Goal: Browse casually: Explore the website without a specific task or goal

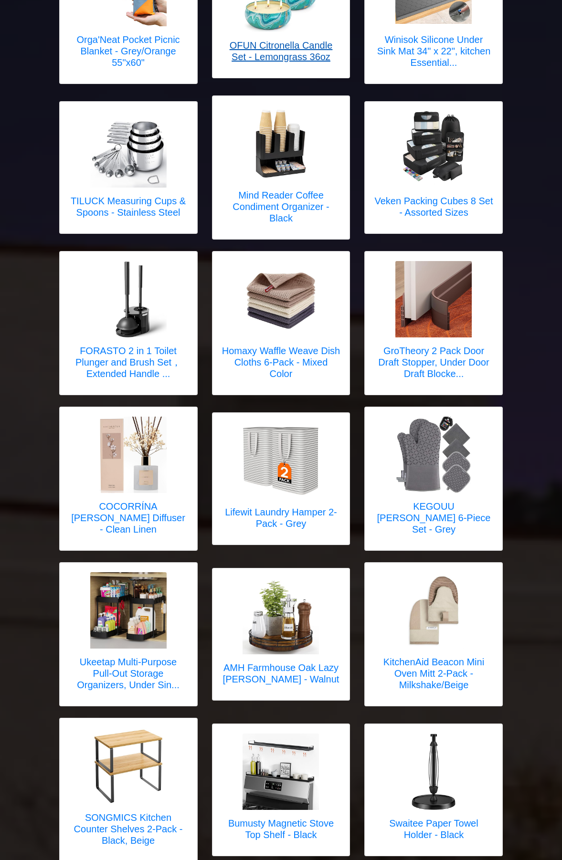
scroll to position [1193, 0]
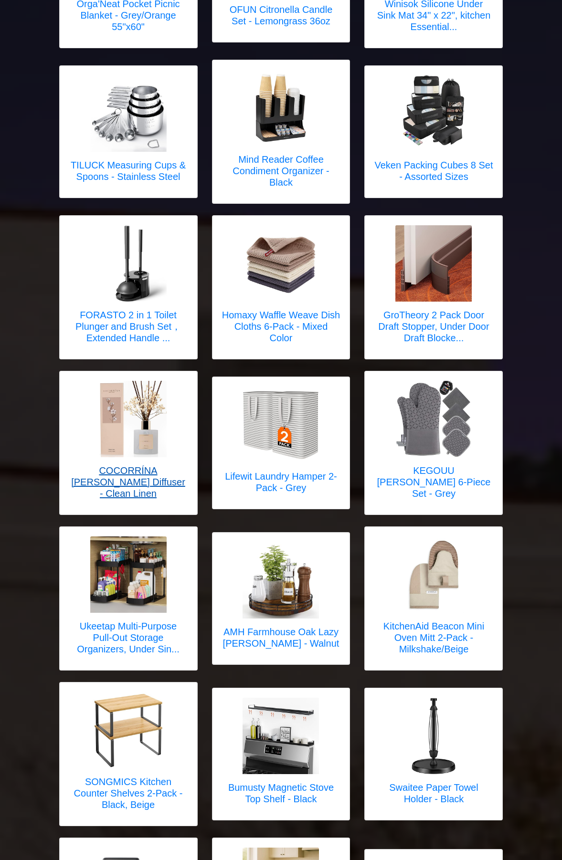
click at [117, 468] on h5 "COCORRÍNA [PERSON_NAME] Diffuser - Clean Linen" at bounding box center [128, 482] width 118 height 34
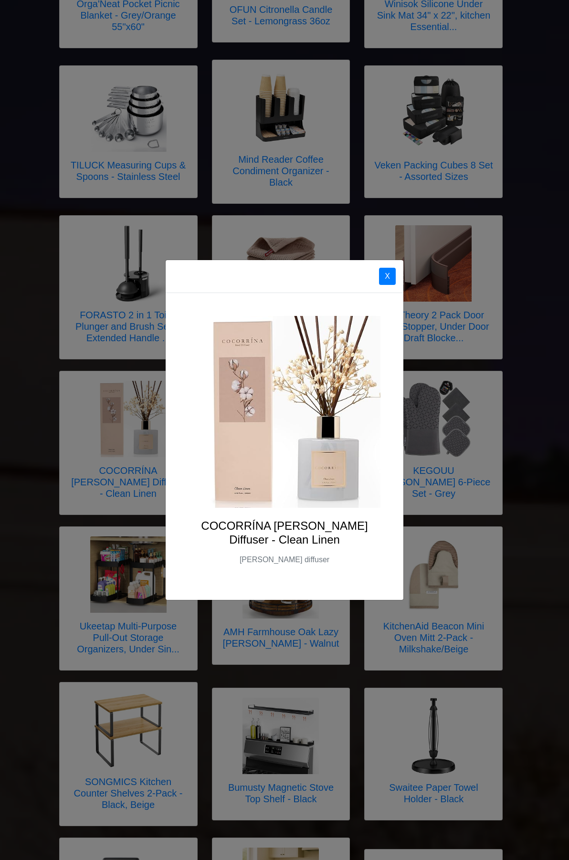
click at [481, 442] on div "X COCORRÍNA [PERSON_NAME] Diffuser - Clean Linen [PERSON_NAME] diffuser" at bounding box center [284, 430] width 569 height 860
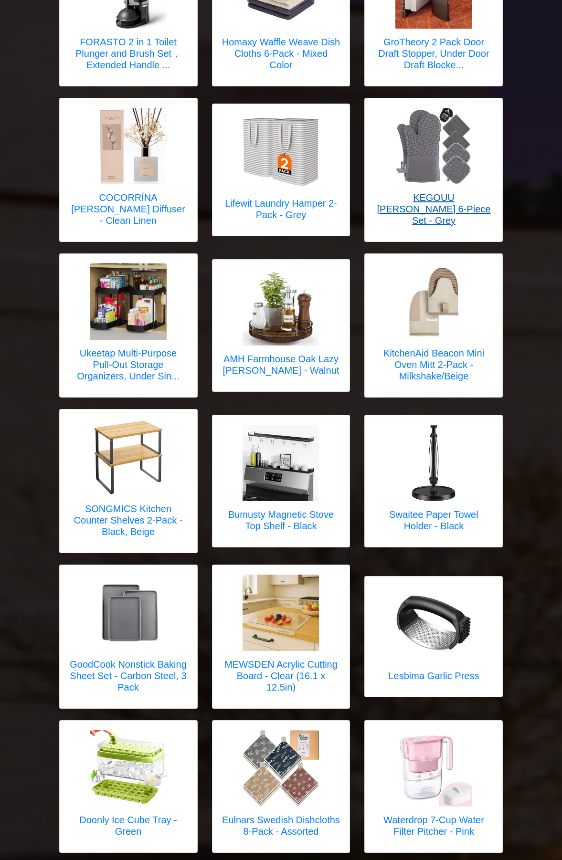
scroll to position [1479, 0]
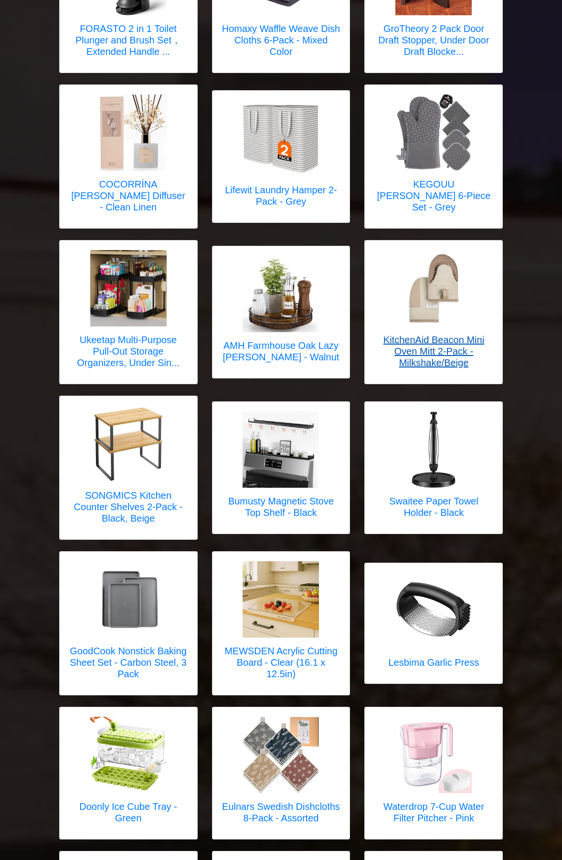
click at [431, 334] on h5 "KitchenAid Beacon Mini Oven Mitt 2-Pack - Milkshake/Beige" at bounding box center [433, 351] width 118 height 34
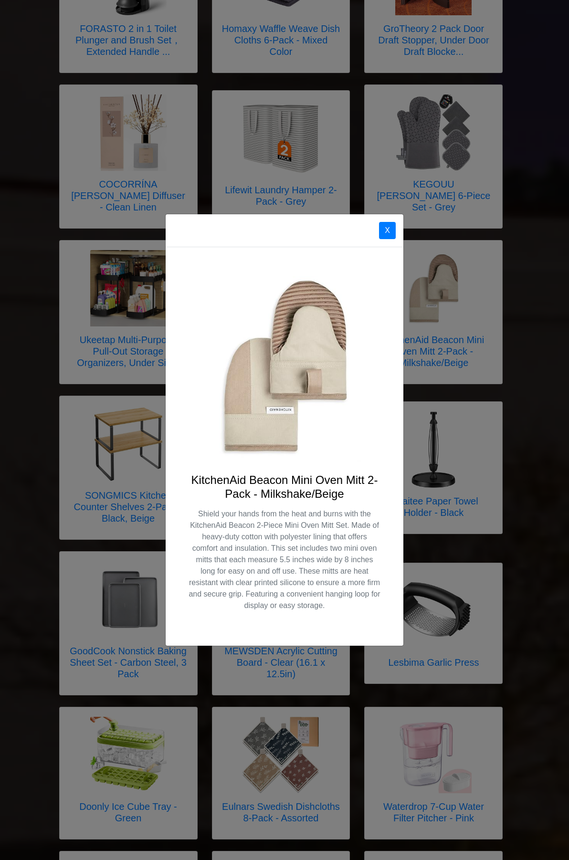
click at [513, 375] on div "X KitchenAid Beacon Mini Oven Mitt 2-Pack - Milkshake/Beige Shield your hands f…" at bounding box center [284, 430] width 569 height 860
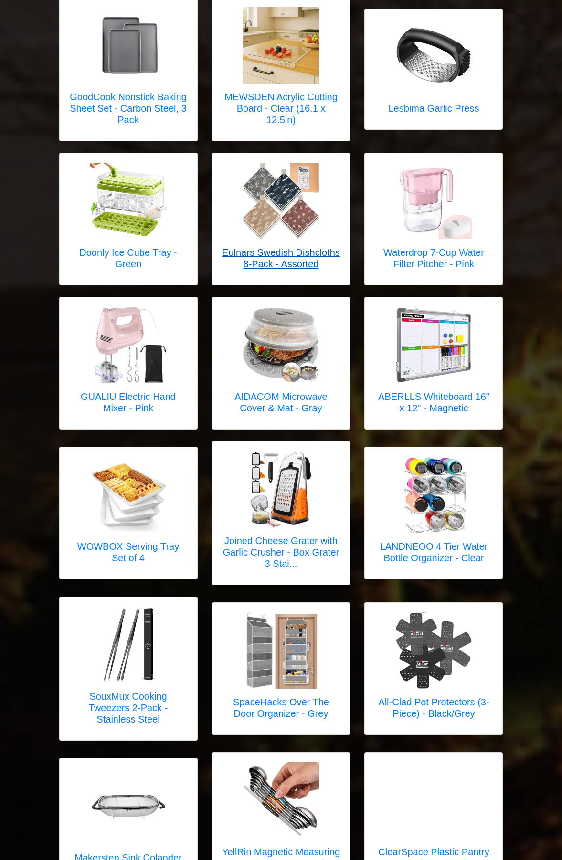
scroll to position [2052, 0]
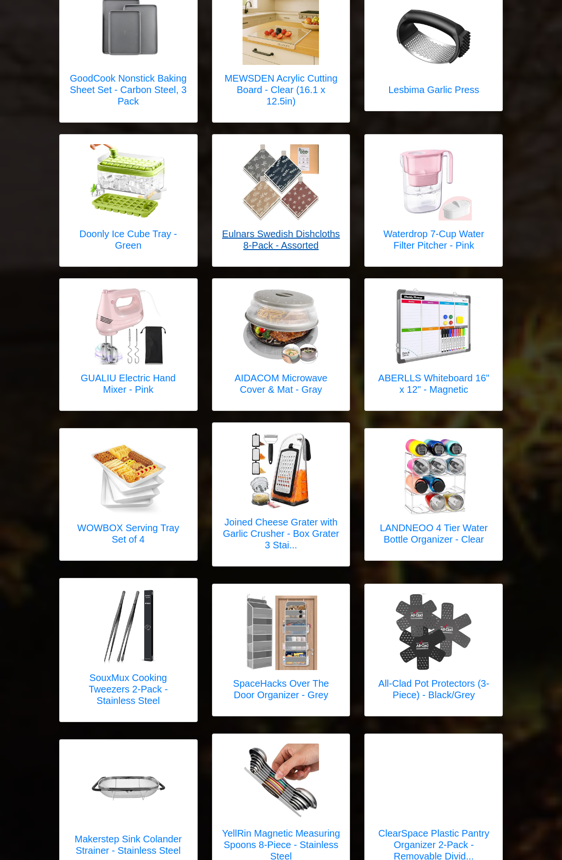
click at [284, 477] on img at bounding box center [280, 470] width 76 height 76
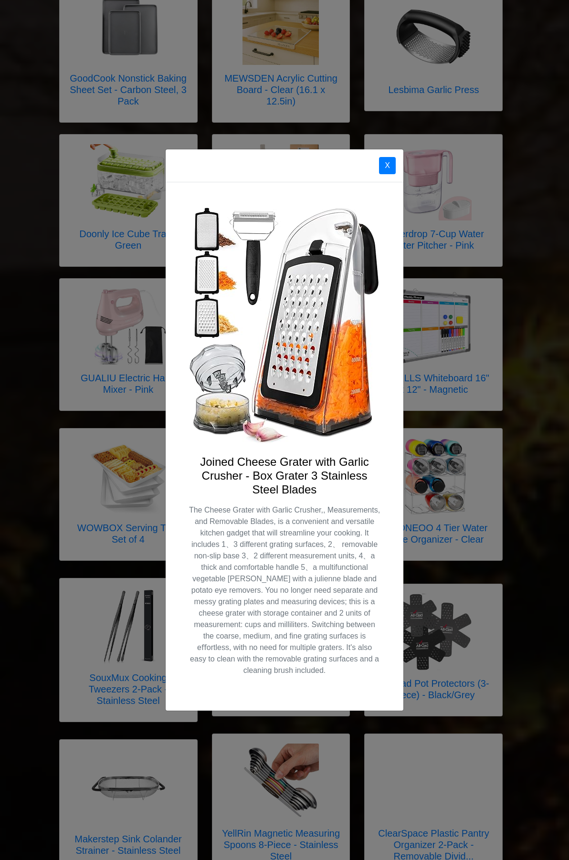
click at [501, 419] on div "X Joined Cheese Grater with Garlic Crusher - Box Grater 3 Stainless Steel Blades" at bounding box center [284, 430] width 569 height 860
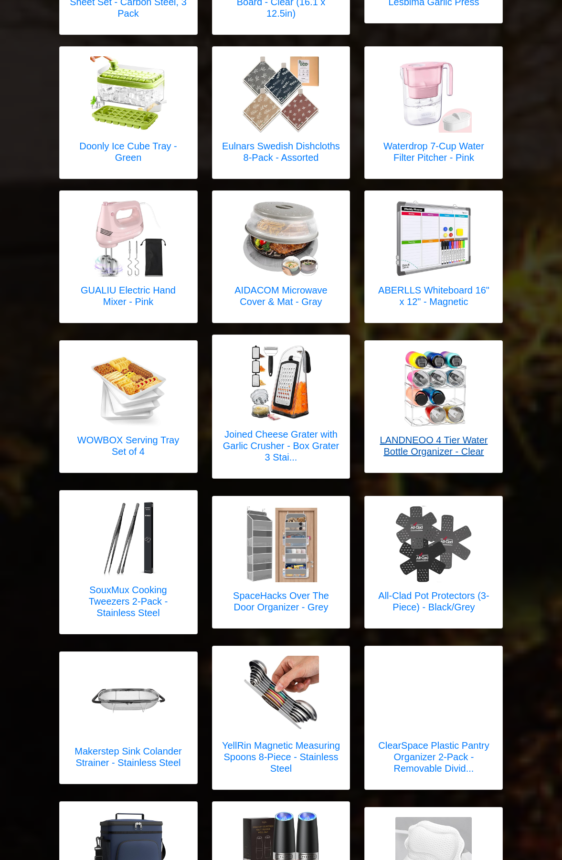
scroll to position [2100, 0]
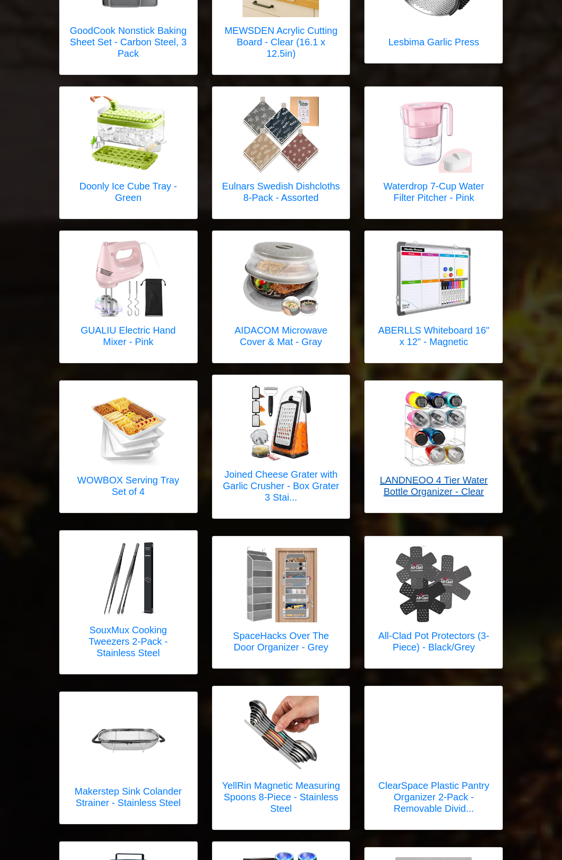
click at [422, 410] on img at bounding box center [433, 428] width 76 height 76
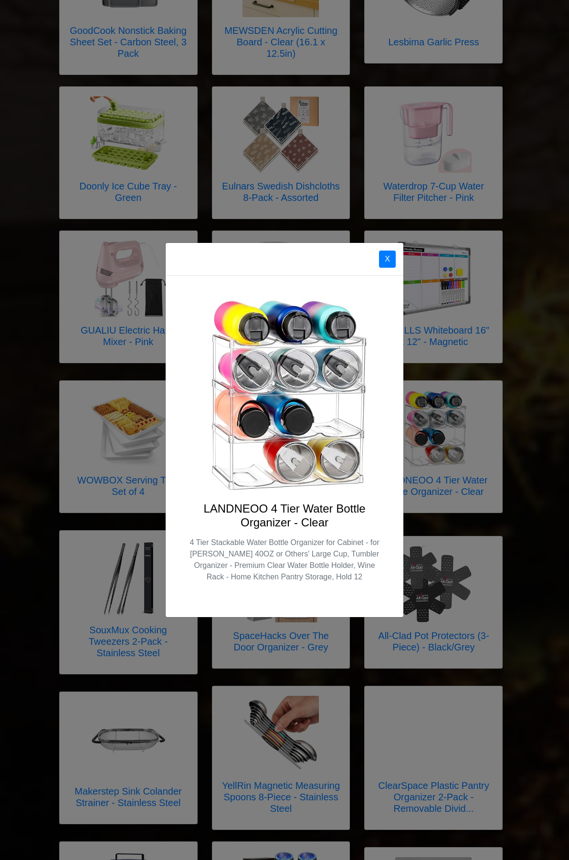
click at [488, 401] on div "X LANDNEOO 4 Tier Water Bottle Organizer - Clear 4 Tier Stackable Water Bottle …" at bounding box center [284, 430] width 569 height 860
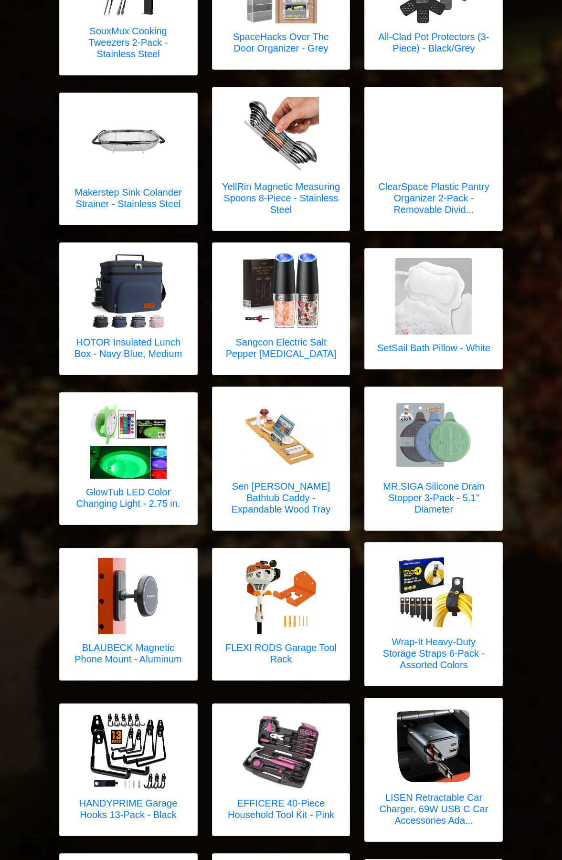
scroll to position [2720, 0]
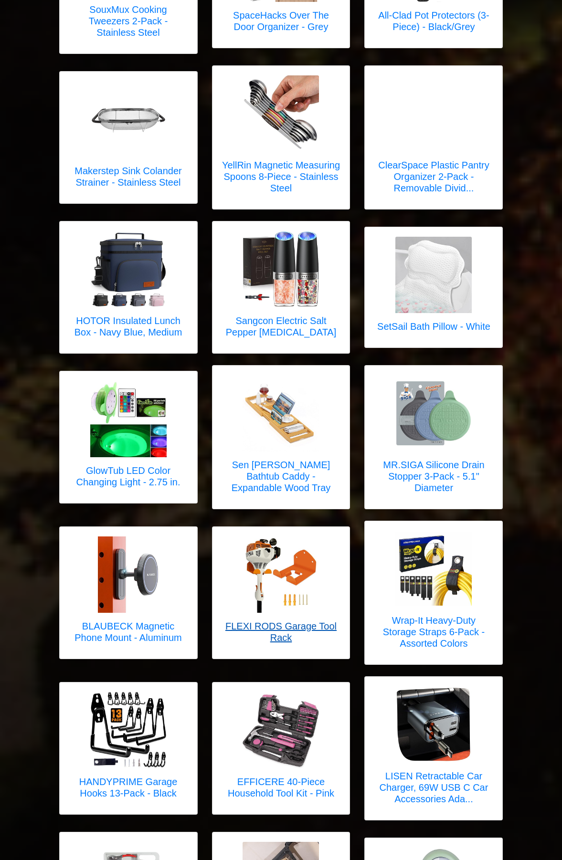
click at [311, 546] on img at bounding box center [280, 574] width 76 height 76
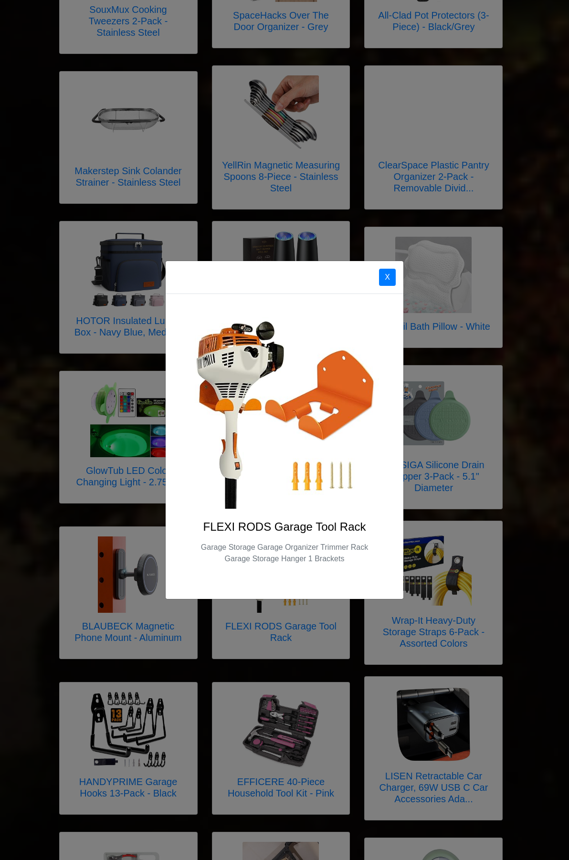
click at [481, 412] on div "X FLEXI RODS Garage Tool Rack Garage Storage Garage Organizer Trimmer Rack Gara…" at bounding box center [284, 430] width 569 height 860
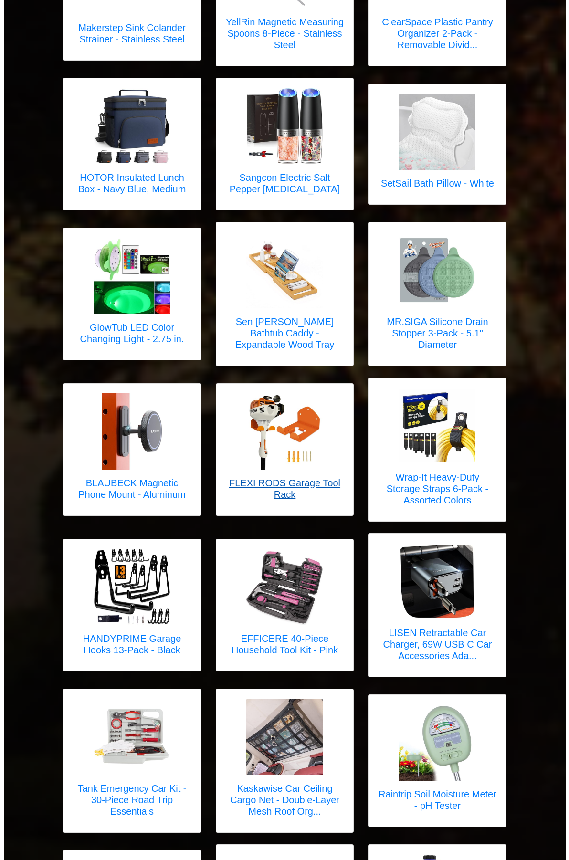
scroll to position [2911, 0]
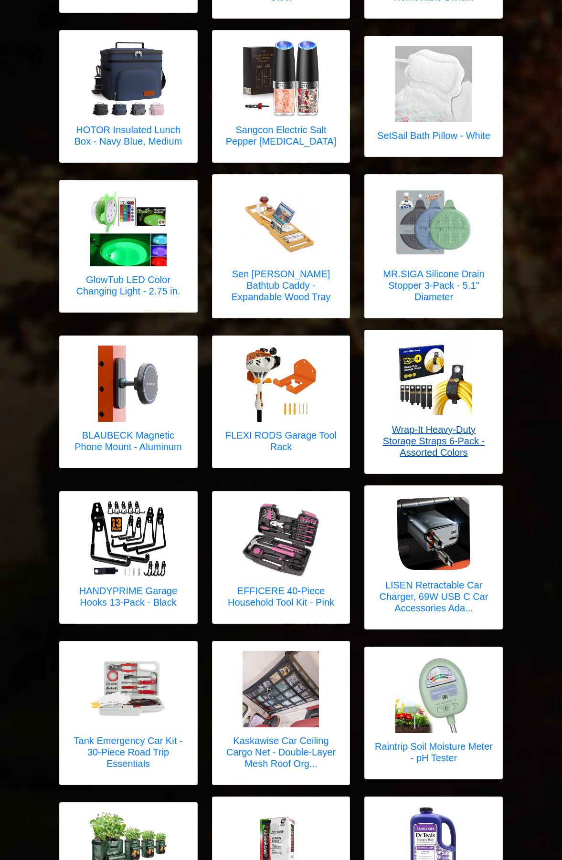
click at [445, 354] on img at bounding box center [433, 377] width 76 height 73
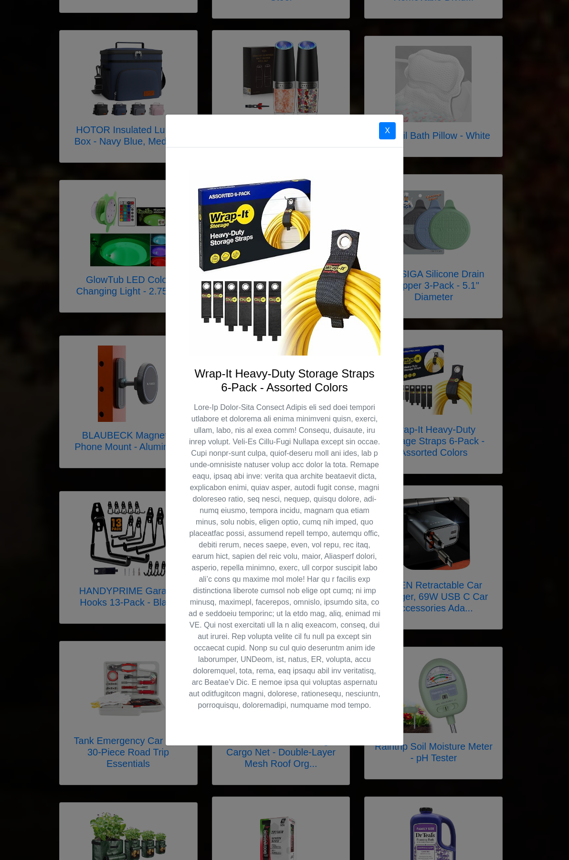
click at [526, 350] on div "X Wrap-It Heavy-Duty Storage Straps 6-Pack - Assorted Colors" at bounding box center [284, 430] width 569 height 860
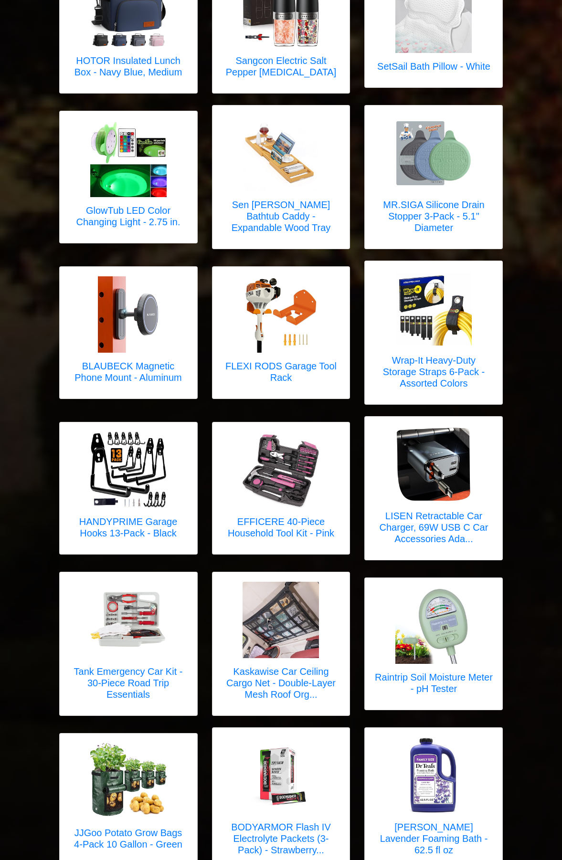
scroll to position [3007, 0]
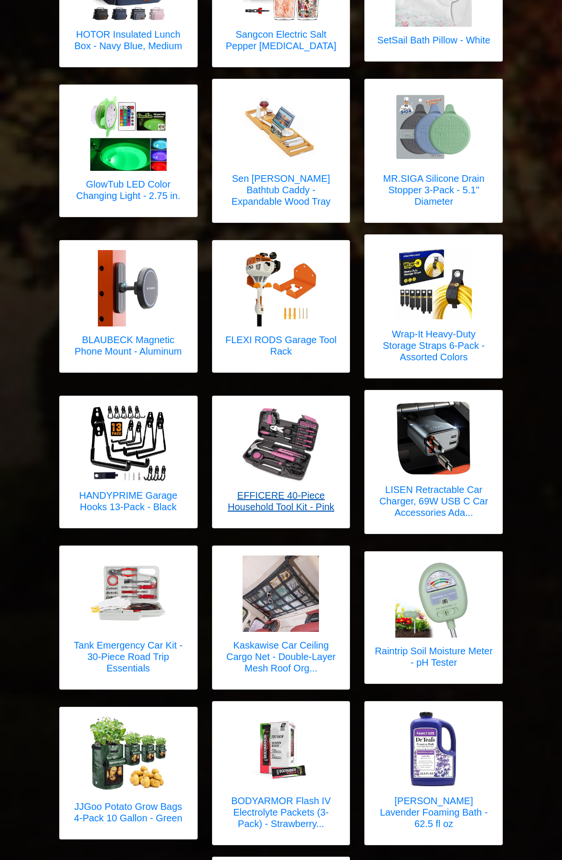
click at [264, 490] on h5 "EFFICERE 40-Piece Household Tool Kit - Pink" at bounding box center [281, 501] width 118 height 23
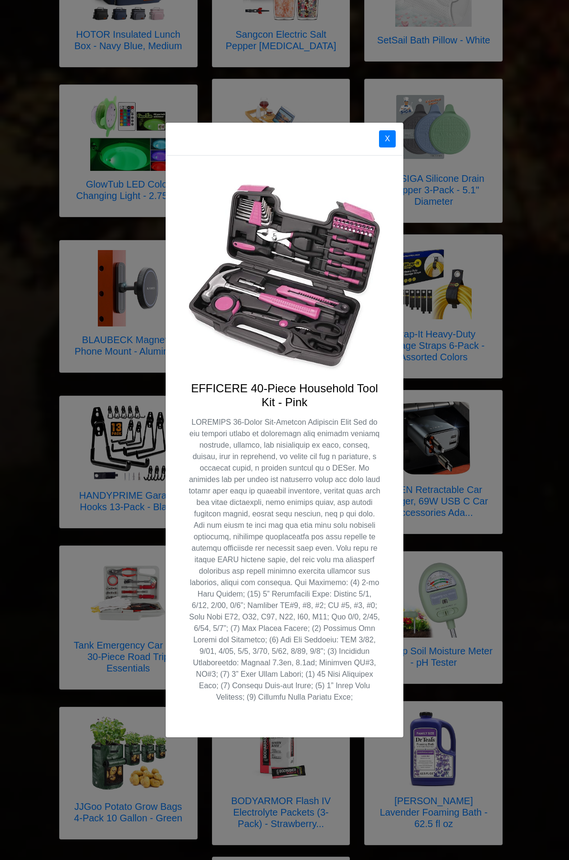
click at [520, 387] on div "X EFFICERE 40-Piece Household Tool Kit - Pink" at bounding box center [284, 430] width 569 height 860
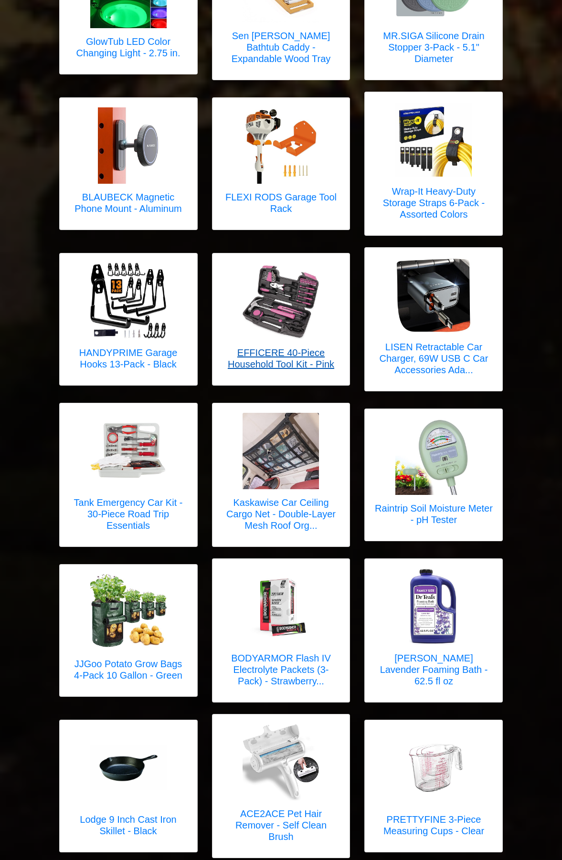
scroll to position [3150, 0]
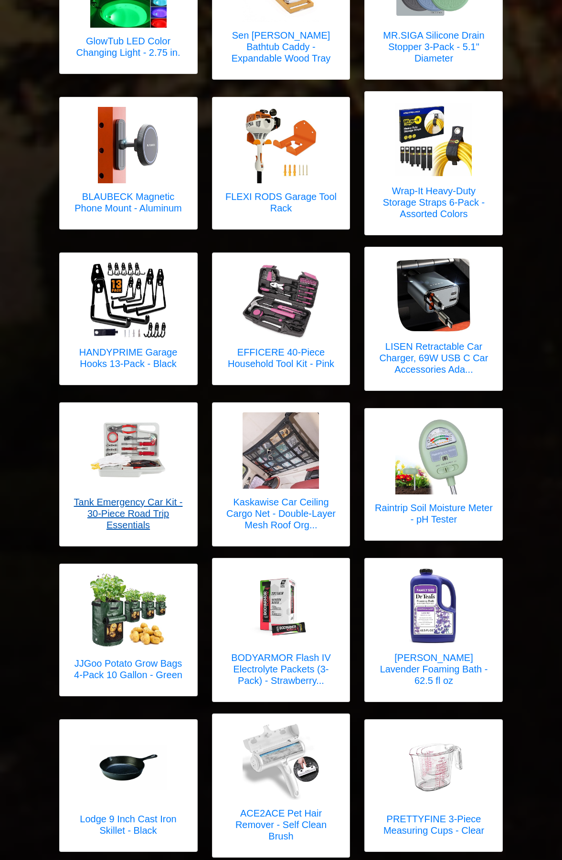
click at [131, 502] on h5 "Tank Emergency Car Kit - 30-Piece Road Trip Essentials" at bounding box center [128, 513] width 118 height 34
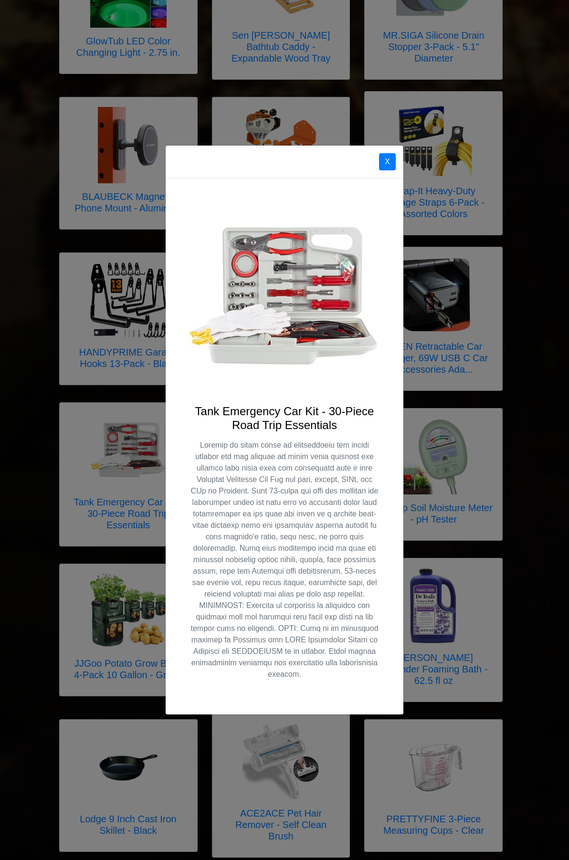
click at [509, 422] on div "X Tank Emergency Car Kit - 30-Piece Road Trip Essentials" at bounding box center [284, 430] width 569 height 860
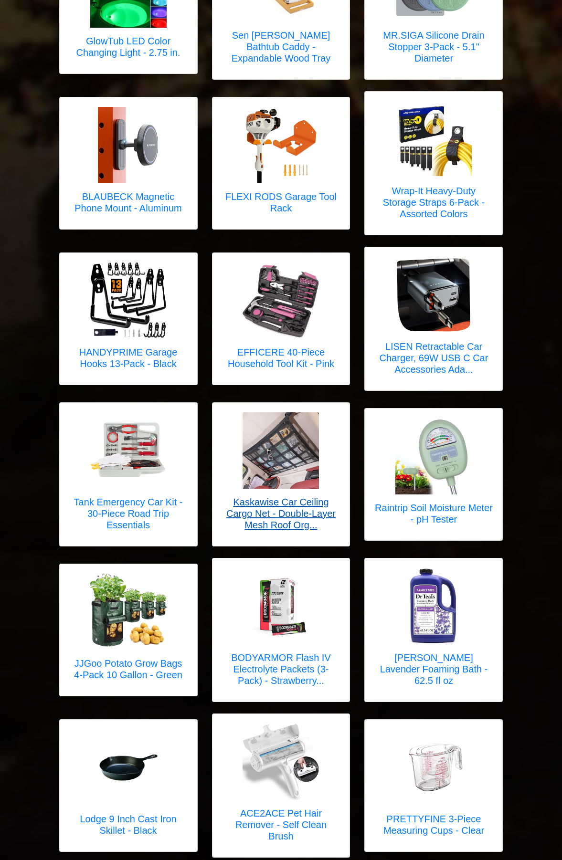
click at [321, 496] on h5 "Kaskawise Car Ceiling Cargo Net - Double-Layer Mesh Roof Org..." at bounding box center [281, 513] width 118 height 34
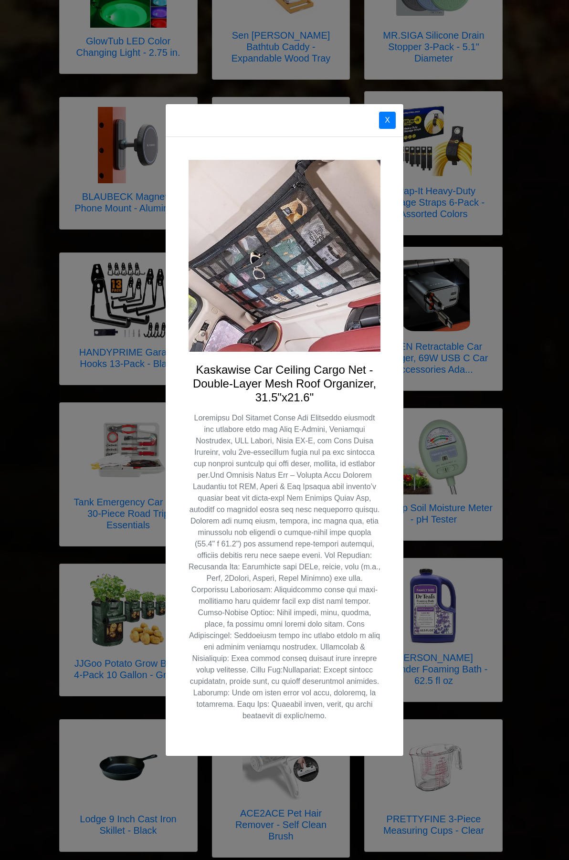
click at [480, 468] on div "X Kaskawise Car Ceiling Cargo Net - Double-Layer Mesh Roof Organizer, 31.5"x21.…" at bounding box center [284, 430] width 569 height 860
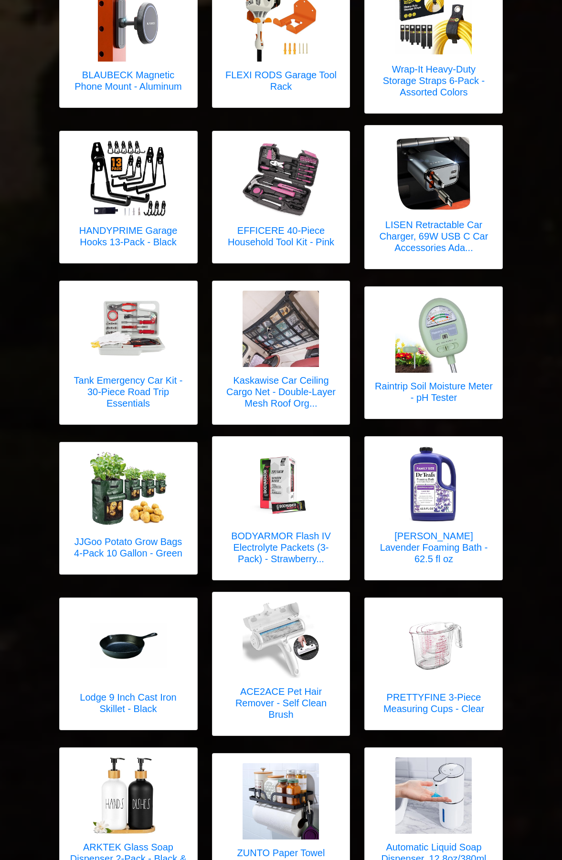
scroll to position [3293, 0]
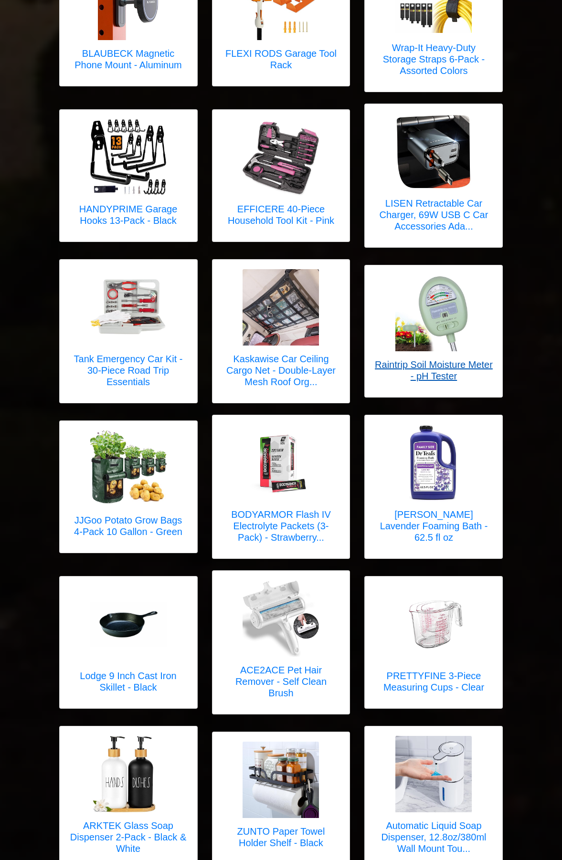
click at [444, 359] on h5 "Raintrip Soil Moisture Meter - pH Tester" at bounding box center [433, 370] width 118 height 23
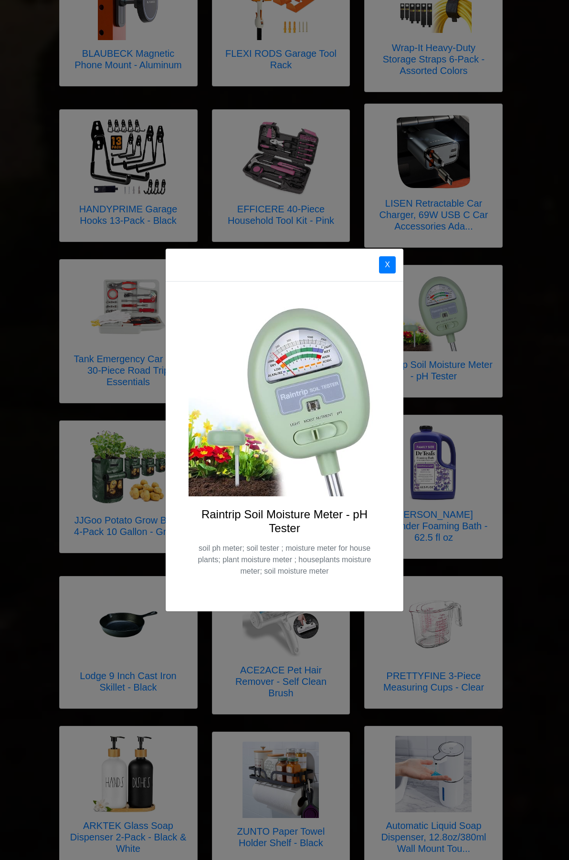
click at [510, 455] on div "X Raintrip Soil Moisture Meter - pH Tester soil ph meter; soil tester ; moistur…" at bounding box center [284, 430] width 569 height 860
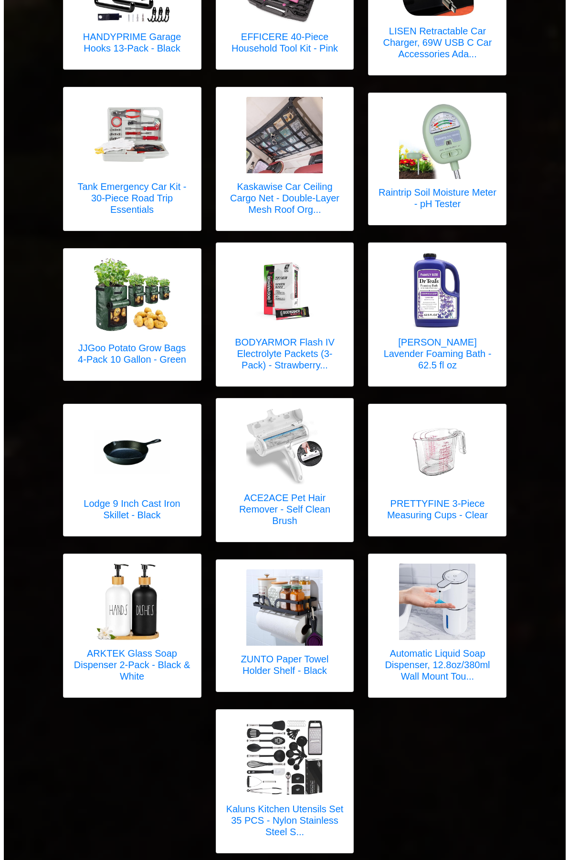
scroll to position [3482, 0]
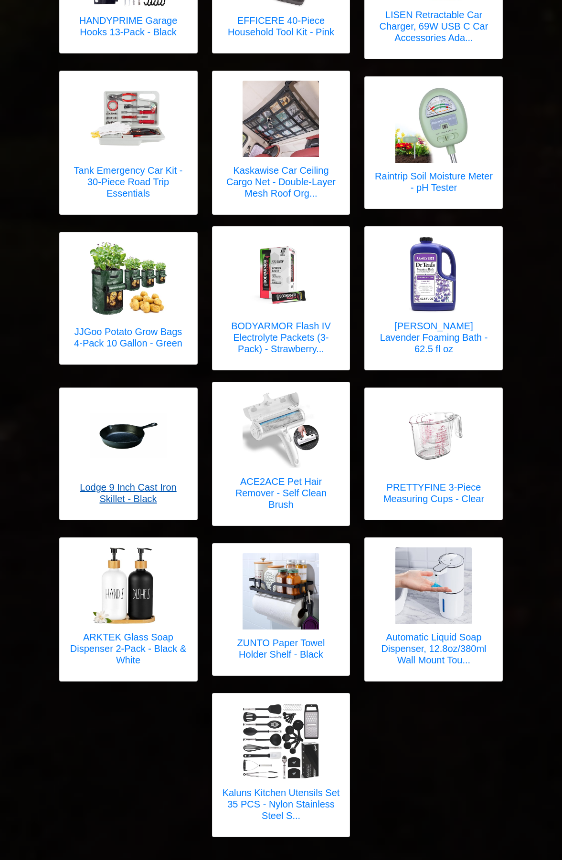
click at [133, 413] on img at bounding box center [128, 435] width 76 height 45
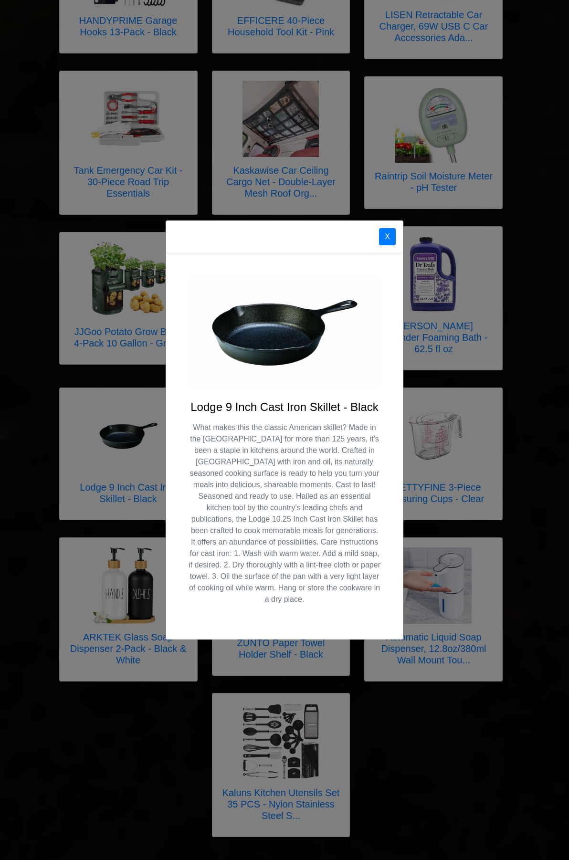
click at [540, 458] on div "X Lodge 9 Inch Cast Iron Skillet - Black" at bounding box center [284, 430] width 569 height 860
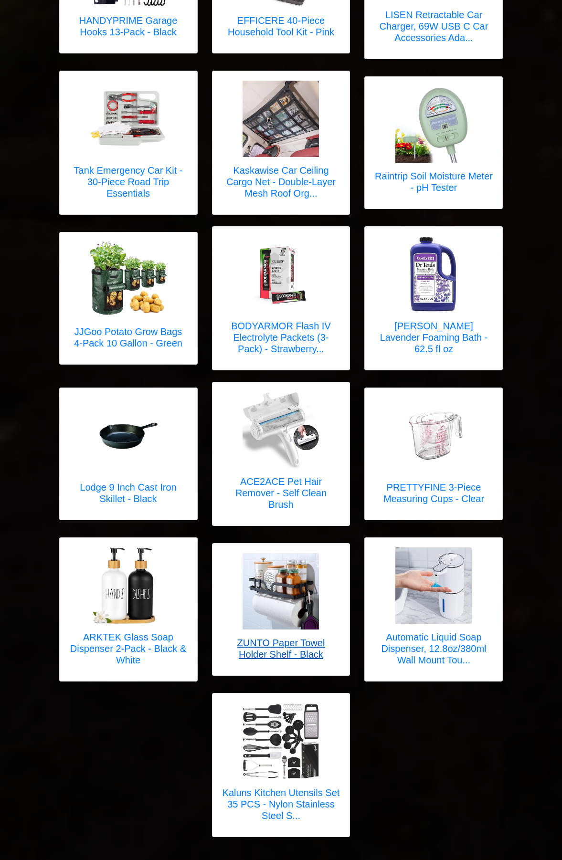
click at [283, 592] on img at bounding box center [280, 591] width 76 height 76
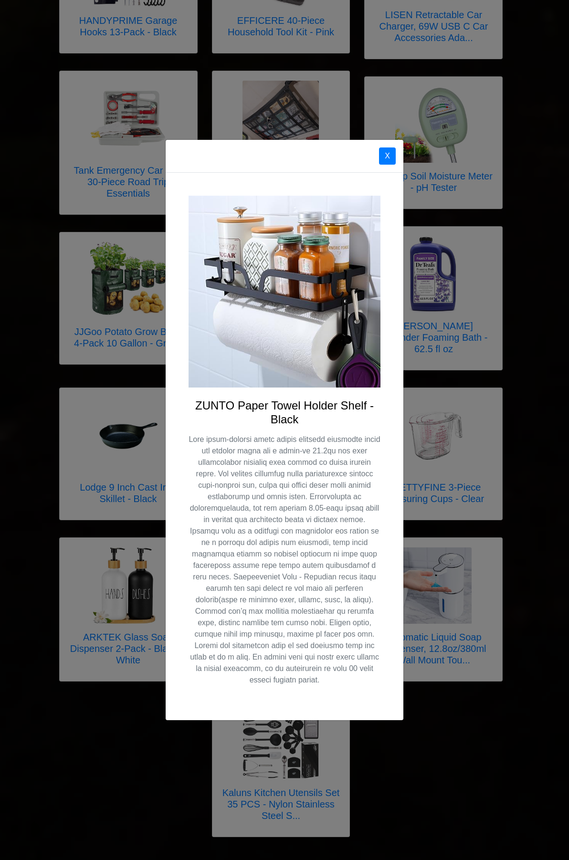
click at [525, 475] on div "X ZUNTO Paper Towel Holder Shelf - Black" at bounding box center [284, 430] width 569 height 860
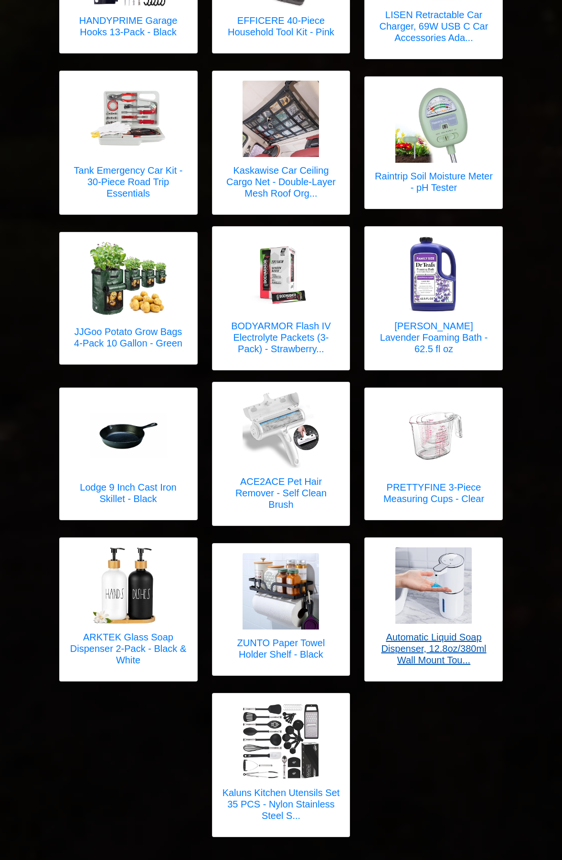
click at [441, 574] on img at bounding box center [433, 585] width 76 height 76
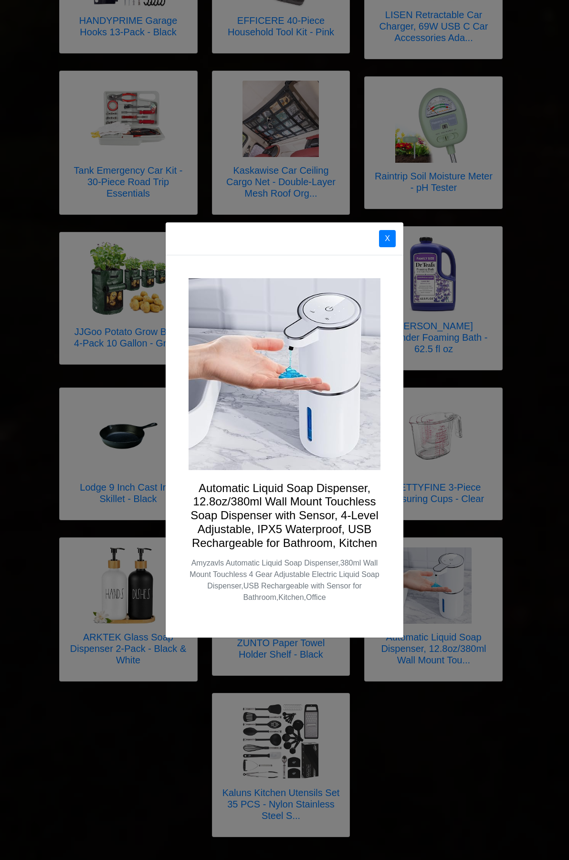
click at [515, 520] on div "X Automatic Liquid Soap Dispenser, 12.8oz/380ml Wall Mount Touchless Soap Dispe…" at bounding box center [284, 430] width 569 height 860
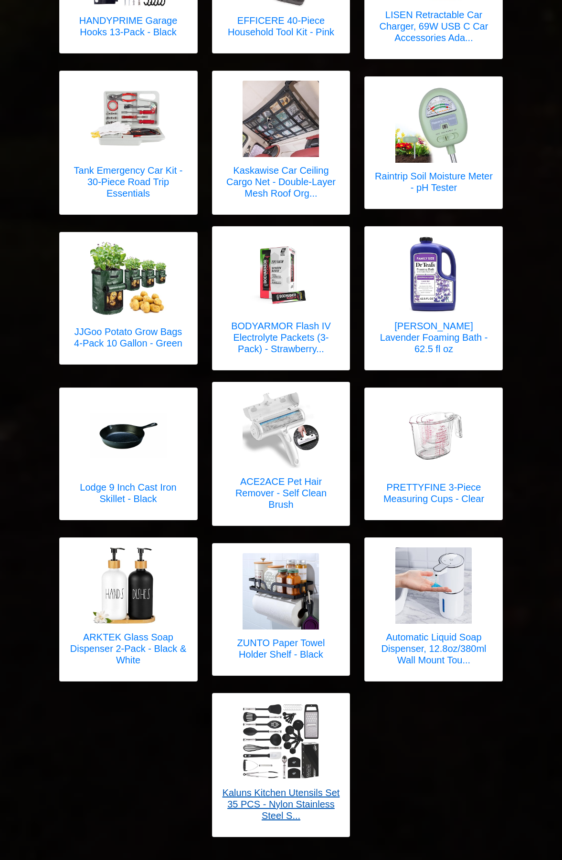
click at [292, 741] on img at bounding box center [280, 741] width 76 height 76
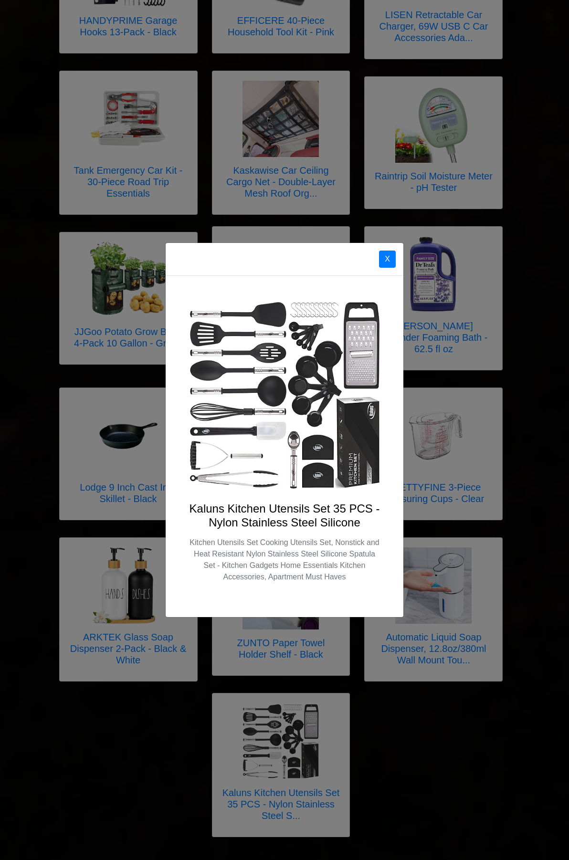
click at [400, 729] on div "X Kaluns Kitchen Utensils Set 35 PCS - Nylon Stainless Steel Silicone Kitchen U…" at bounding box center [284, 430] width 569 height 860
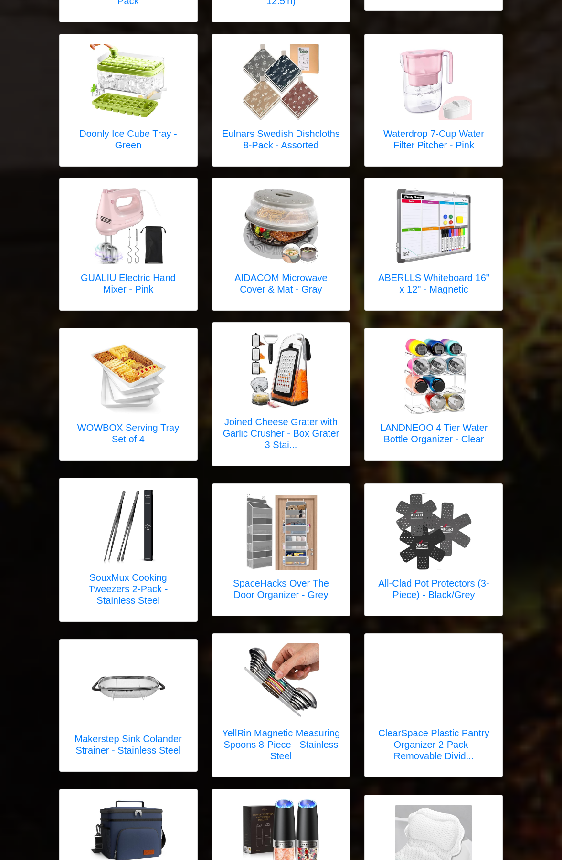
scroll to position [0, 0]
